Goal: Information Seeking & Learning: Learn about a topic

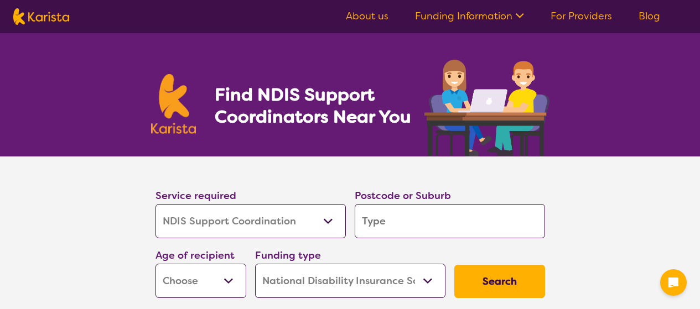
select select "NDIS Support Coordination"
select select "NDIS"
select select "NDIS Support Coordination"
select select "NDIS"
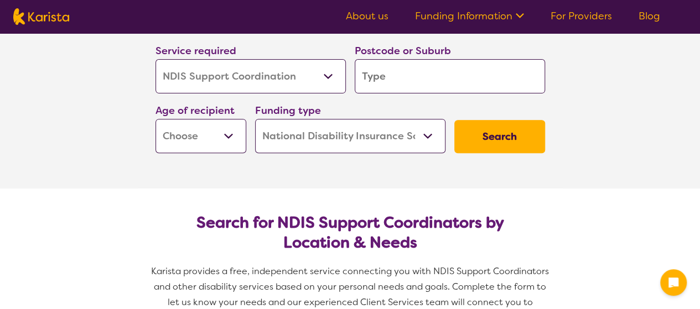
click at [425, 76] on input "search" at bounding box center [450, 76] width 190 height 34
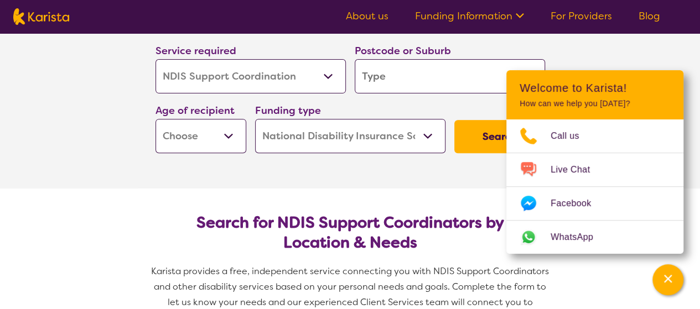
type input "2"
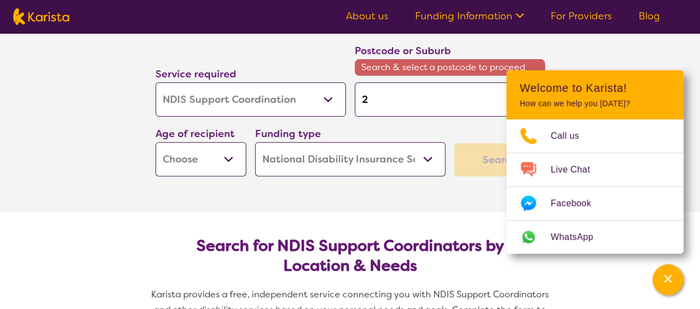
type input "25"
type input "257"
type input "2573"
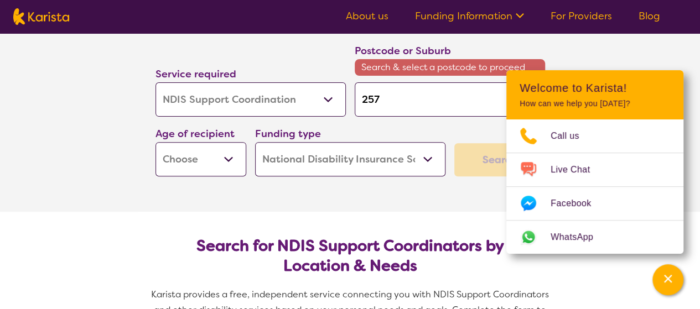
type input "2573"
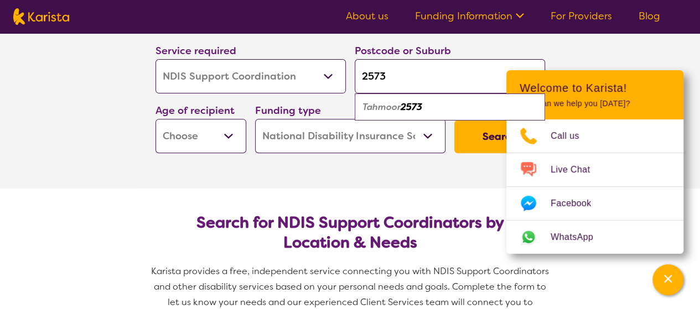
type input "2573"
click at [408, 111] on em "2573" at bounding box center [412, 107] width 22 height 12
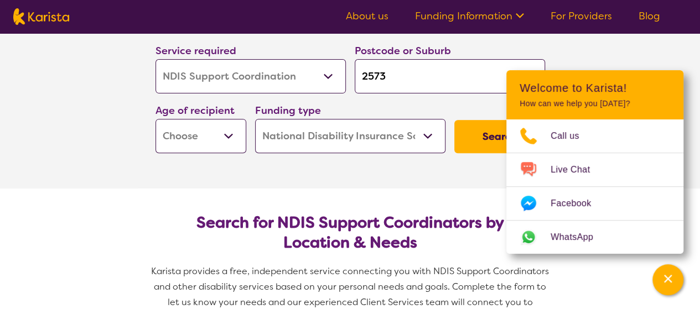
click at [236, 141] on select "Early Childhood - 0 to 9 Child - 10 to 11 Adolescent - 12 to 17 Adult - 18 to 6…" at bounding box center [201, 136] width 91 height 34
select select "AS"
click at [156, 119] on select "Early Childhood - 0 to 9 Child - 10 to 11 Adolescent - 12 to 17 Adult - 18 to 6…" at bounding box center [201, 136] width 91 height 34
select select "AS"
click at [220, 137] on select "Early Childhood - 0 to 9 Child - 10 to 11 Adolescent - 12 to 17 Adult - 18 to 6…" at bounding box center [201, 136] width 91 height 34
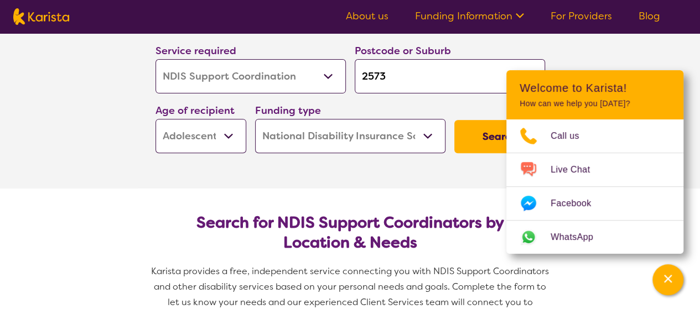
select select "AD"
click at [156, 119] on select "Early Childhood - 0 to 9 Child - 10 to 11 Adolescent - 12 to 17 Adult - 18 to 6…" at bounding box center [201, 136] width 91 height 34
select select "AD"
click at [478, 132] on button "Search" at bounding box center [499, 136] width 91 height 33
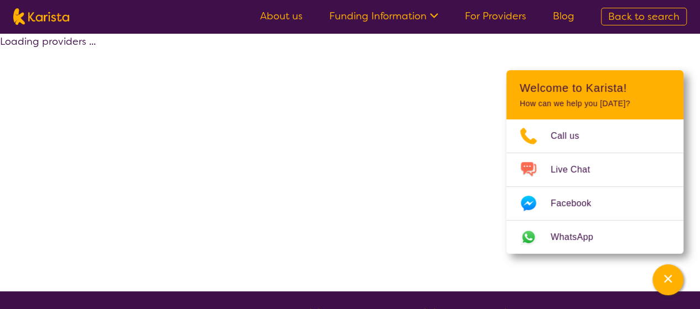
click at [478, 132] on div "Loading providers ..." at bounding box center [350, 162] width 700 height 258
select select "by_score"
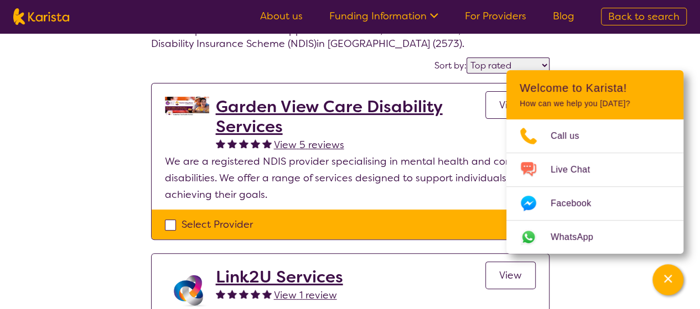
scroll to position [72, 0]
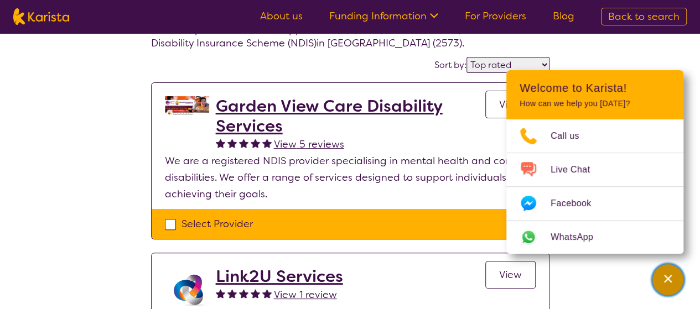
click at [672, 266] on button "Channel Menu" at bounding box center [668, 280] width 31 height 31
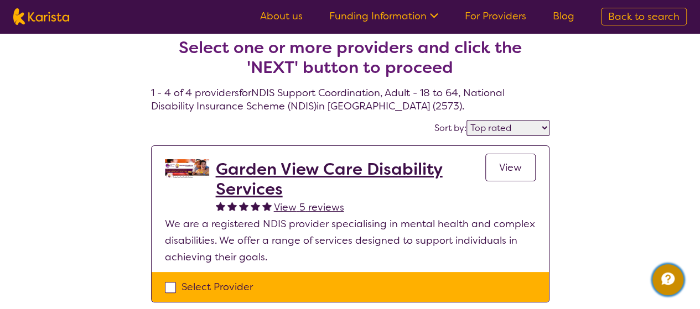
scroll to position [0, 0]
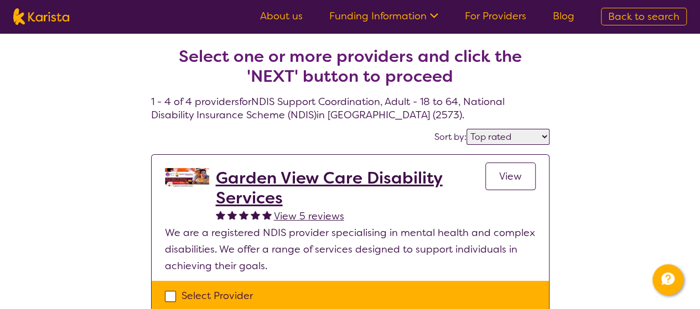
select select "NDIS Support Coordination"
select select "AD"
select select "NDIS"
select select "NDIS Support Coordination"
select select "AD"
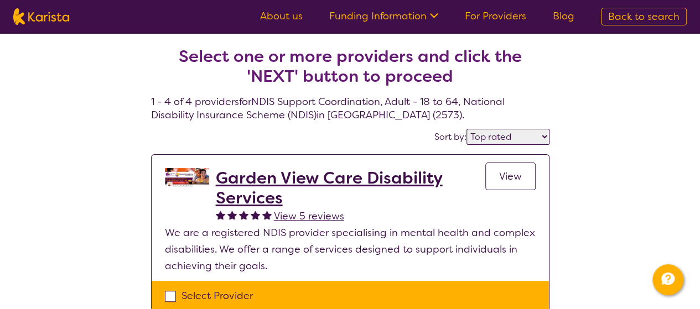
select select "NDIS"
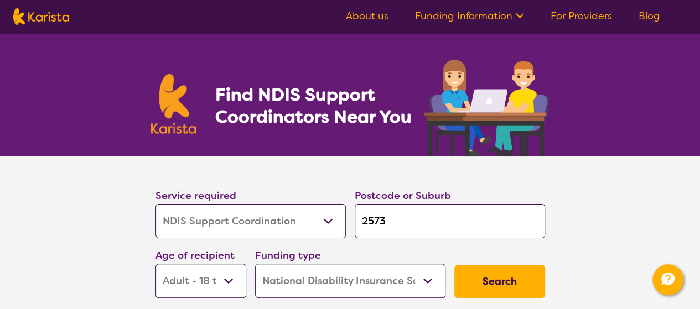
click at [400, 220] on input "2573" at bounding box center [450, 221] width 190 height 34
type input "257"
type input "25"
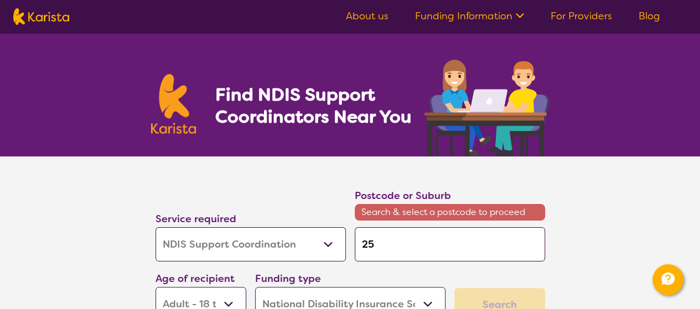
type input "2"
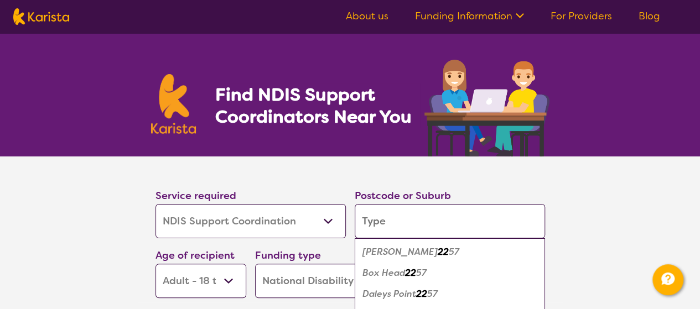
type input "P"
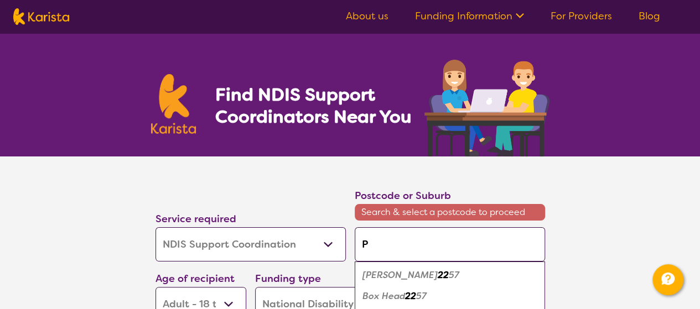
type input "Pi"
type input "Pic"
type input "Pict"
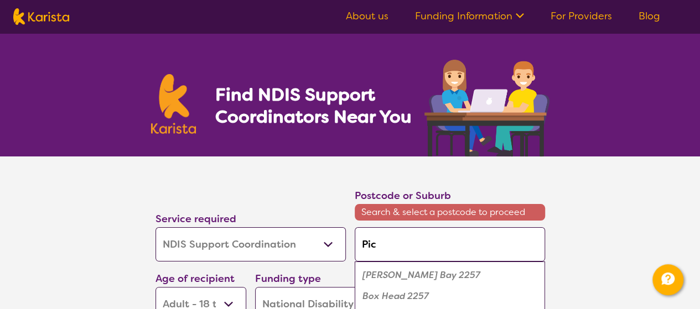
type input "Pict"
type input "Picto"
type input "[GEOGRAPHIC_DATA]"
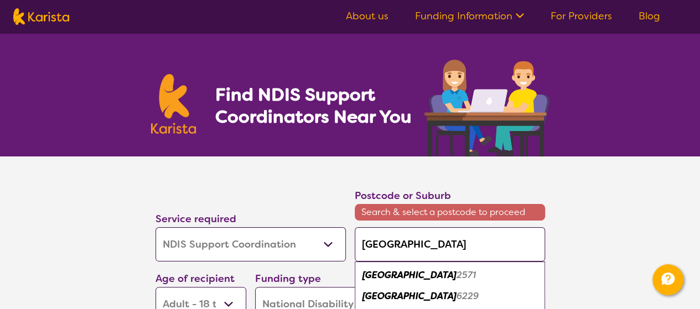
click at [457, 274] on em "2571" at bounding box center [466, 276] width 19 height 12
type input "2571"
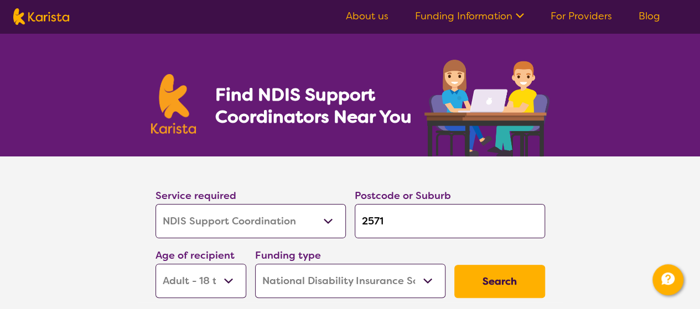
click at [509, 280] on button "Search" at bounding box center [499, 281] width 91 height 33
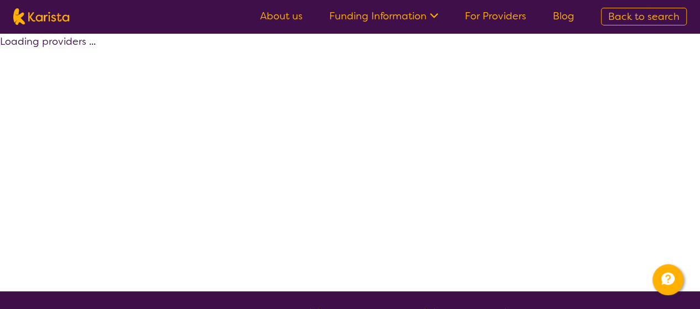
select select "by_score"
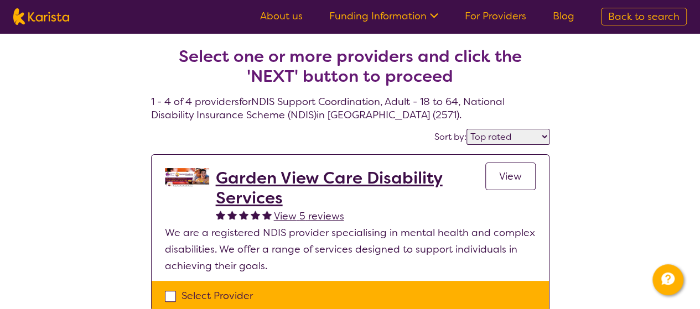
select select "NDIS Support Coordination"
select select "AD"
select select "NDIS"
select select "NDIS Support Coordination"
select select "AD"
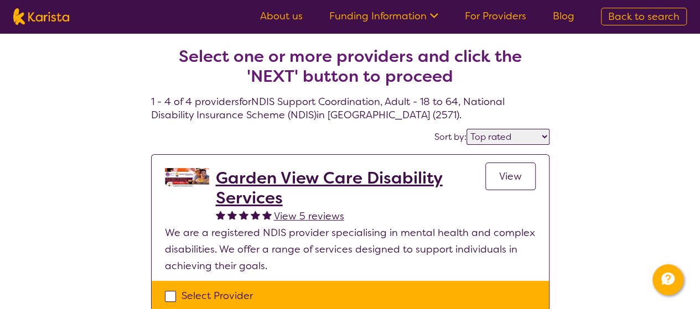
select select "NDIS"
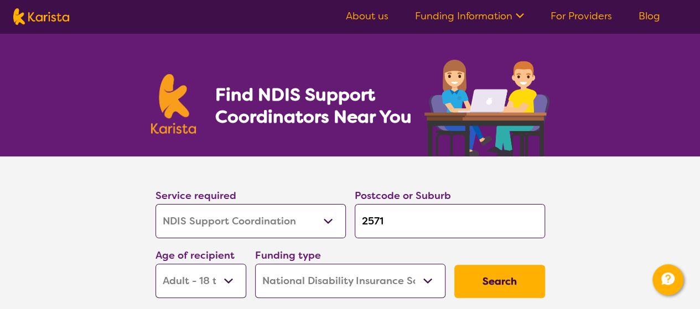
click at [421, 226] on input "2571" at bounding box center [450, 221] width 190 height 34
type input "B"
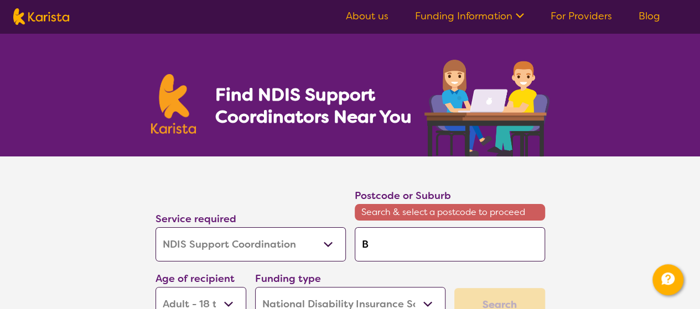
type input "Bo"
type input "Bow"
type input "Bowr"
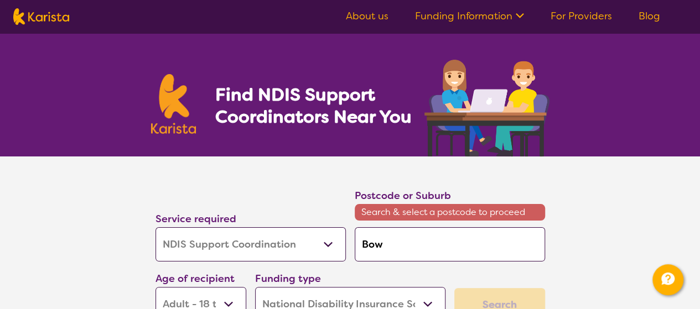
type input "Bowr"
type input "Bowra"
type input "Bowral"
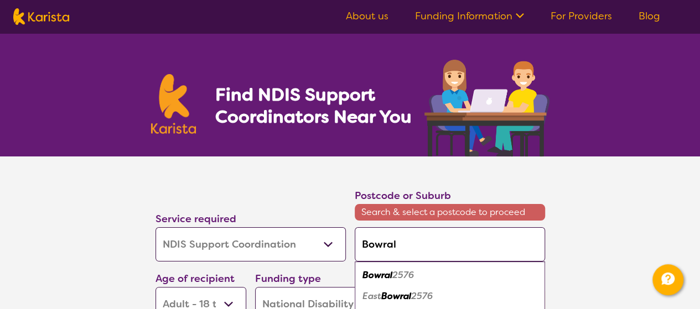
click at [400, 270] on em "2576" at bounding box center [403, 276] width 22 height 12
type input "2576"
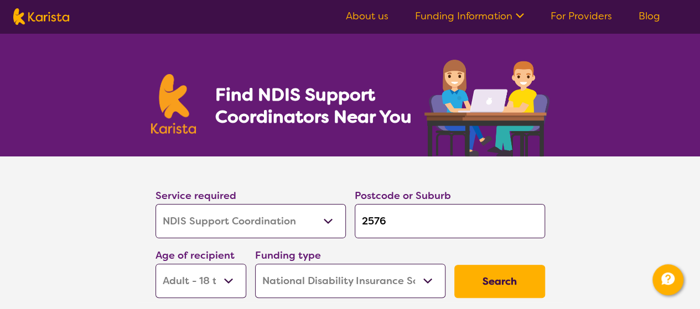
click at [505, 271] on button "Search" at bounding box center [499, 281] width 91 height 33
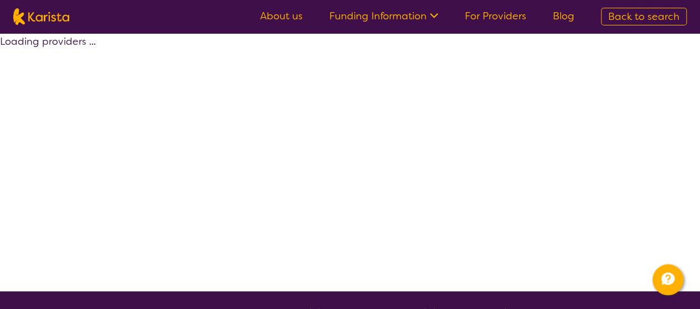
select select "by_score"
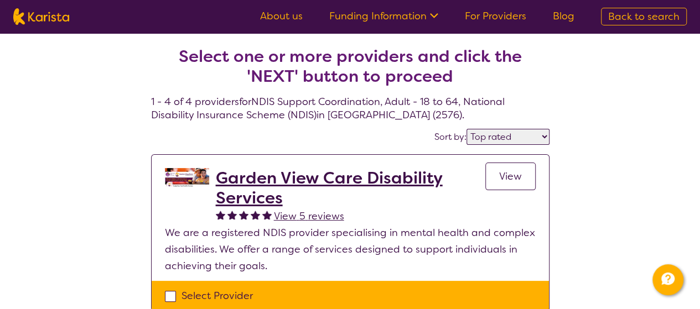
select select "NDIS Support Coordination"
select select "AD"
select select "NDIS"
select select "NDIS Support Coordination"
select select "AD"
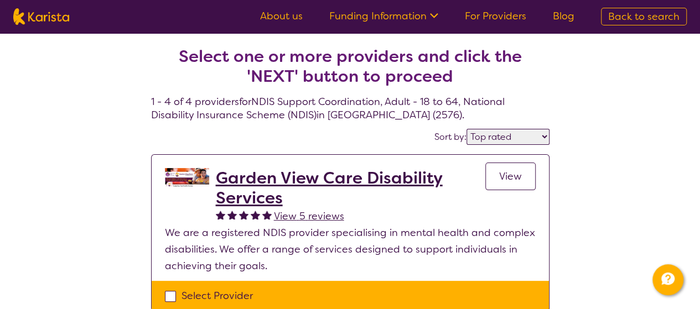
select select "NDIS"
